Goal: Task Accomplishment & Management: Use online tool/utility

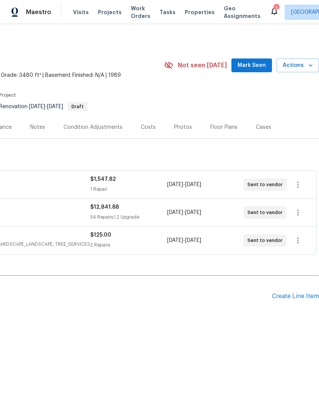
scroll to position [0, 113]
click at [223, 128] on div "Floor Plans" at bounding box center [223, 127] width 27 height 8
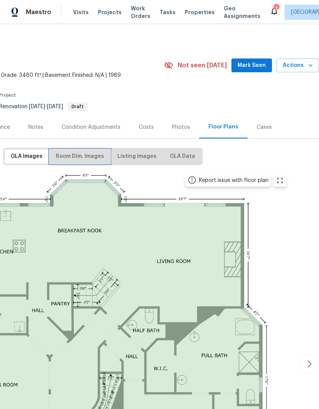
click at [89, 157] on span "Room Dim. Images" at bounding box center [80, 157] width 48 height 10
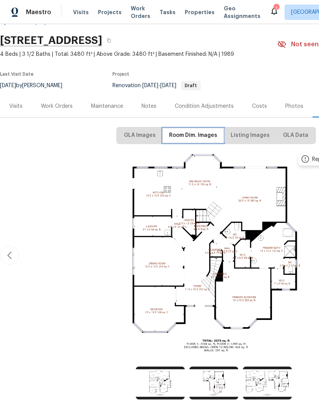
scroll to position [21, 0]
click at [53, 102] on div "Work Orders" at bounding box center [57, 106] width 32 height 8
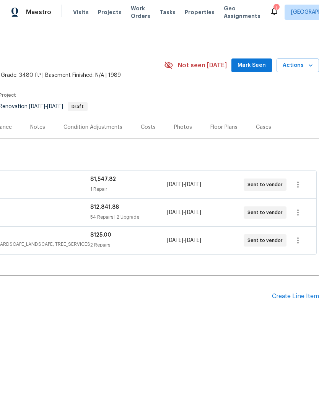
scroll to position [0, 113]
click at [287, 296] on div "Create Line Item" at bounding box center [295, 296] width 47 height 7
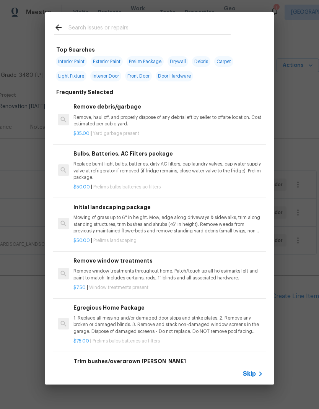
click at [129, 26] on input "text" at bounding box center [149, 28] width 162 height 11
type input "Plank"
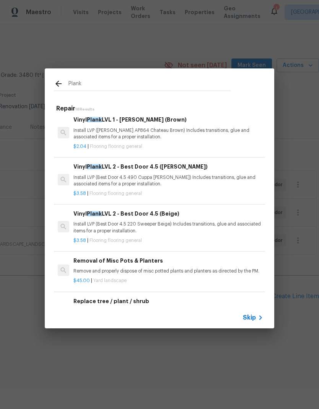
scroll to position [156, 0]
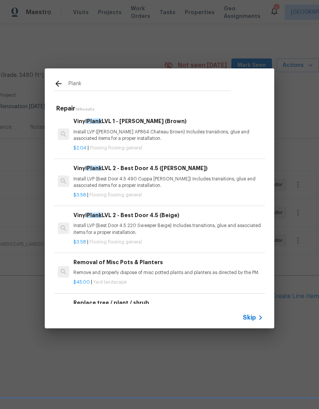
click at [172, 219] on div "Vinyl Plank LVL 2 - Best Door 4.5 (Beige) Install LVP (Best Door 4.5 220 Sweepe…" at bounding box center [167, 223] width 189 height 25
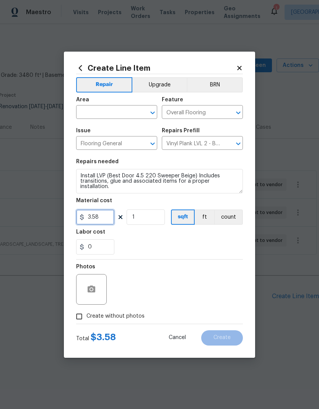
click at [92, 218] on input "3.58" at bounding box center [95, 216] width 38 height 15
click at [94, 218] on input "3.58" at bounding box center [95, 216] width 38 height 15
type input "5.58"
click at [163, 243] on div "0" at bounding box center [159, 246] width 167 height 15
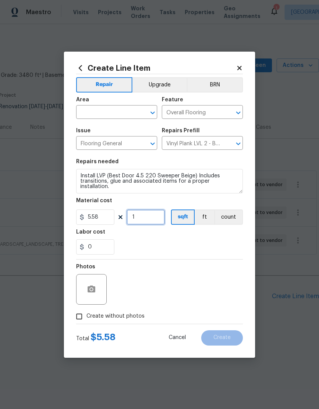
click at [149, 217] on input "1" at bounding box center [145, 216] width 38 height 15
type input "1060"
click at [242, 65] on icon at bounding box center [239, 68] width 7 height 7
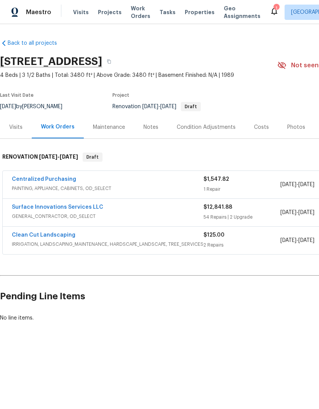
scroll to position [0, 0]
